Goal: Task Accomplishment & Management: Use online tool/utility

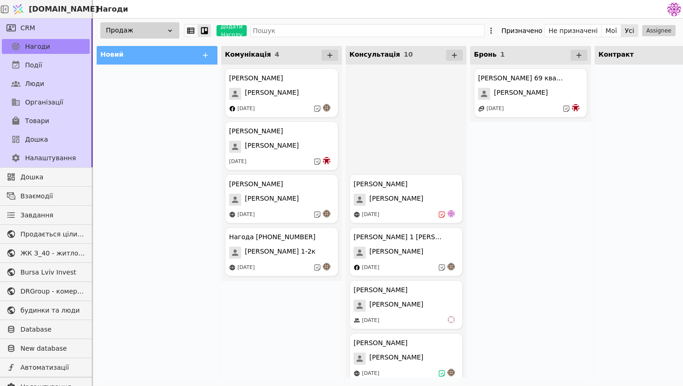
scroll to position [236, 0]
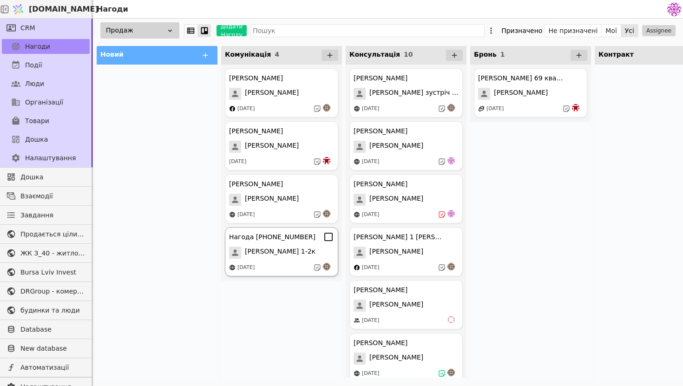
click at [285, 260] on div "Нагода +380930398222 Оля 1-2к 04.09.2025" at bounding box center [281, 251] width 113 height 49
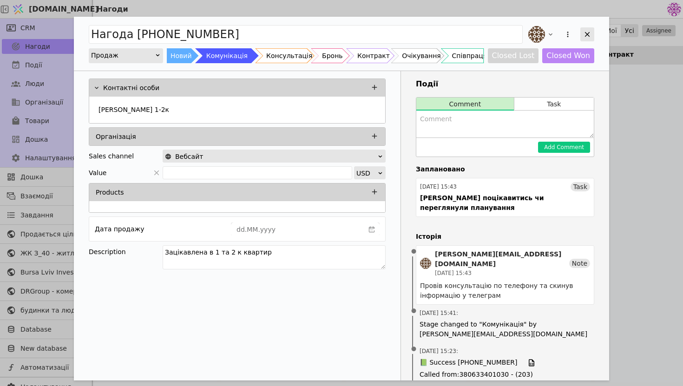
click at [587, 37] on icon "Add Opportunity" at bounding box center [587, 34] width 8 height 8
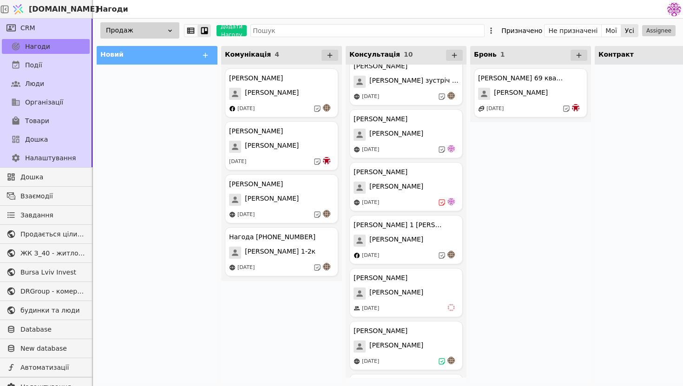
scroll to position [15, 0]
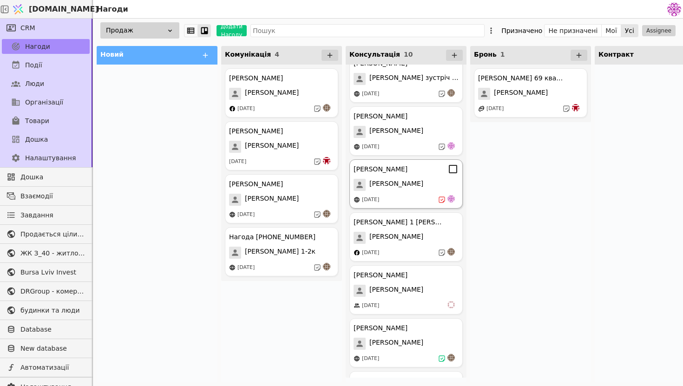
click at [428, 193] on div "Тарас Курдонери Тарас 14.08.2025" at bounding box center [406, 183] width 113 height 49
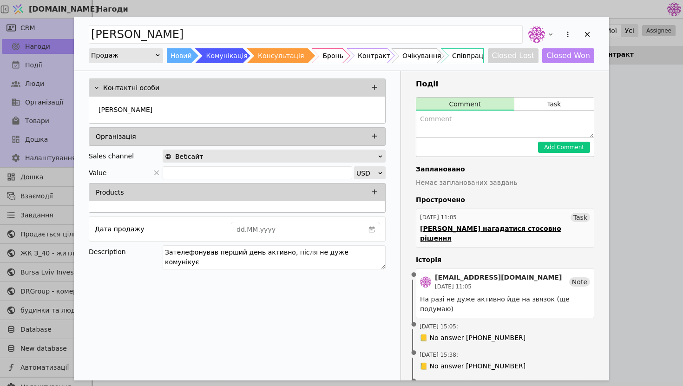
click at [531, 232] on div "Денису нагадатися стосовно рішення" at bounding box center [505, 234] width 170 height 20
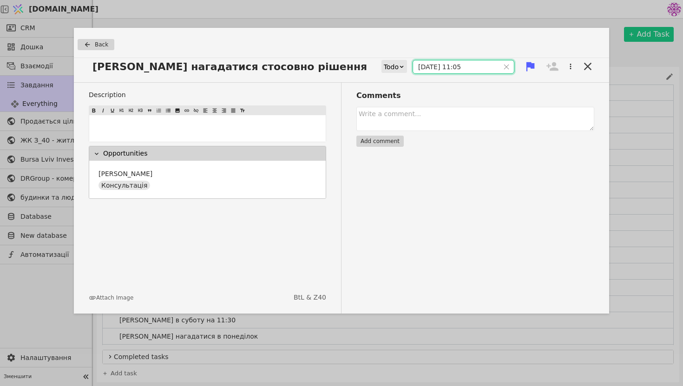
click at [433, 68] on input "03.09.2025 11:05" at bounding box center [456, 66] width 86 height 13
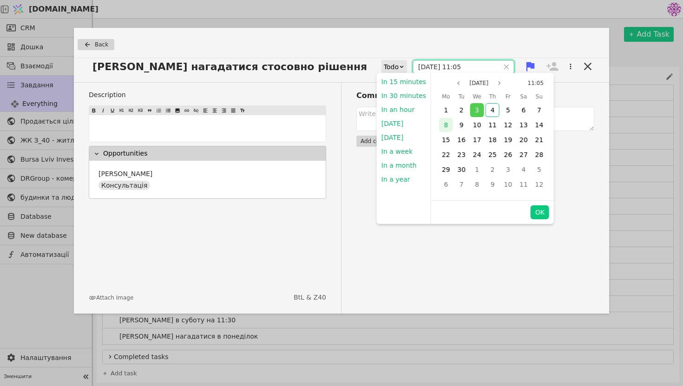
click at [449, 123] on div "8" at bounding box center [446, 125] width 14 height 14
click at [543, 213] on button "OK" at bounding box center [540, 212] width 19 height 14
type input "08.09.2025 11:05"
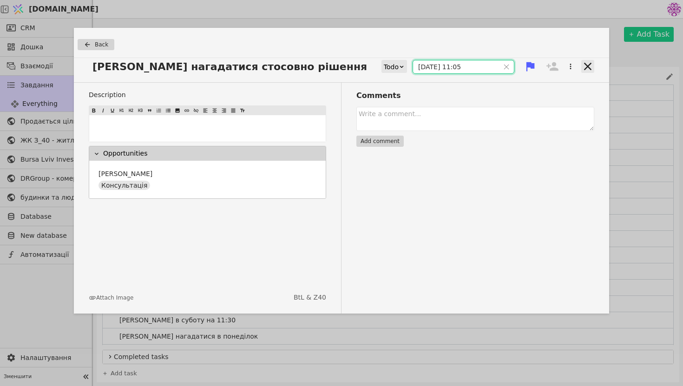
click at [590, 67] on icon at bounding box center [587, 66] width 13 height 13
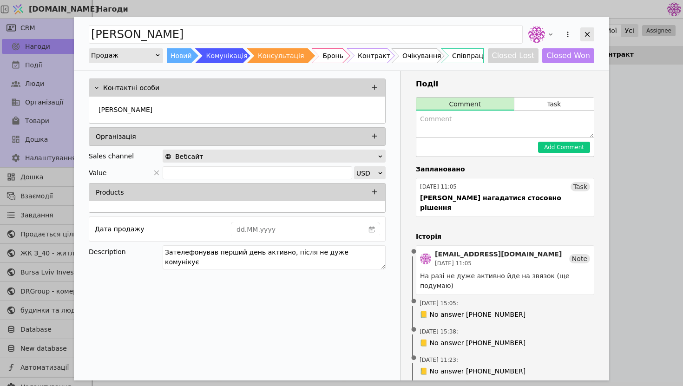
click at [584, 39] on div "Add Opportunity" at bounding box center [588, 34] width 14 height 14
